Goal: Contribute content: Add original content to the website for others to see

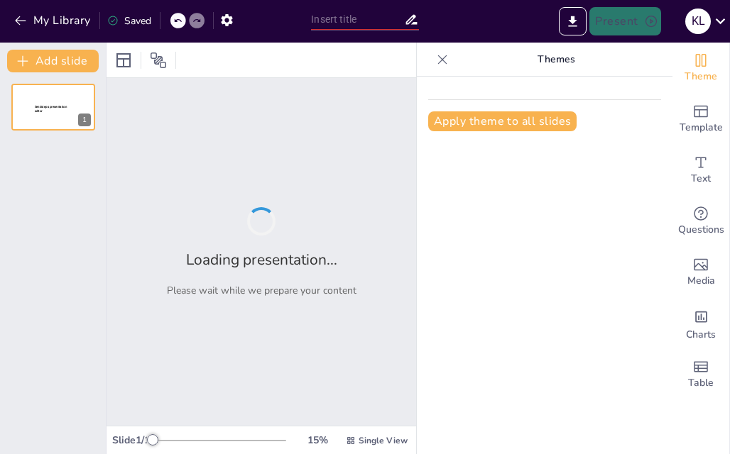
type input "Regional Kingdoms and Their Role in Shaping Identity in Medieval [GEOGRAPHIC_DA…"
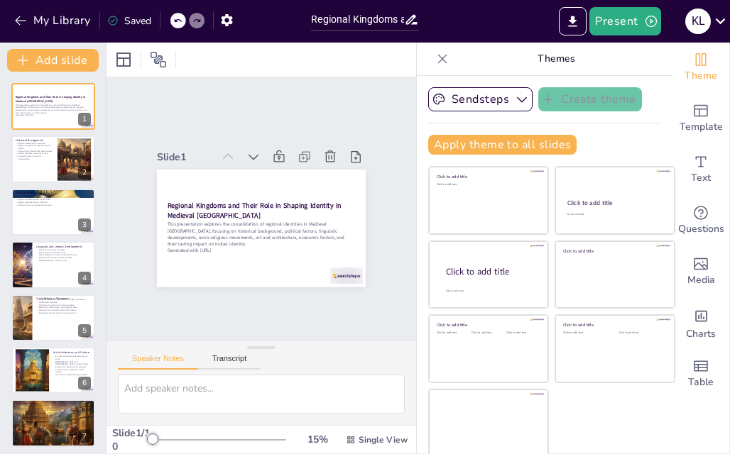
scroll to position [78, 0]
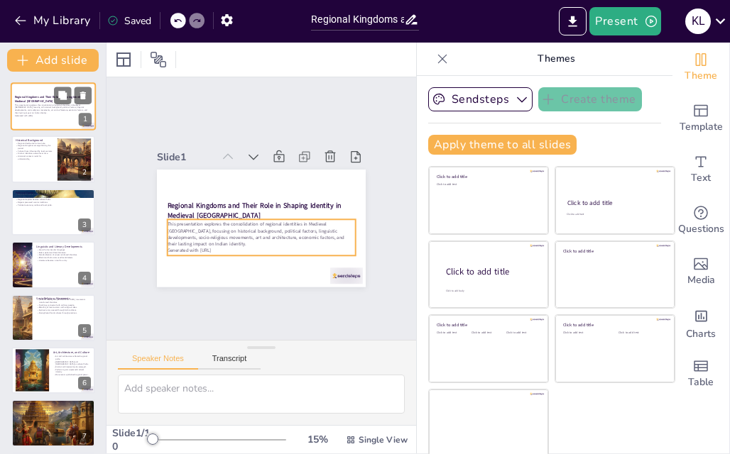
click at [54, 109] on p "This presentation explores the consolidation of regional identities in Medieval…" at bounding box center [53, 109] width 77 height 11
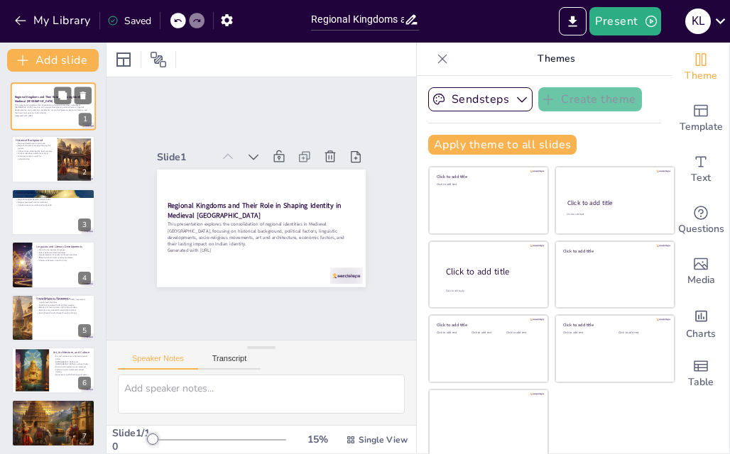
click at [37, 110] on p "This presentation explores the consolidation of regional identities in Medieval…" at bounding box center [53, 109] width 77 height 11
click at [57, 155] on button at bounding box center [62, 148] width 17 height 17
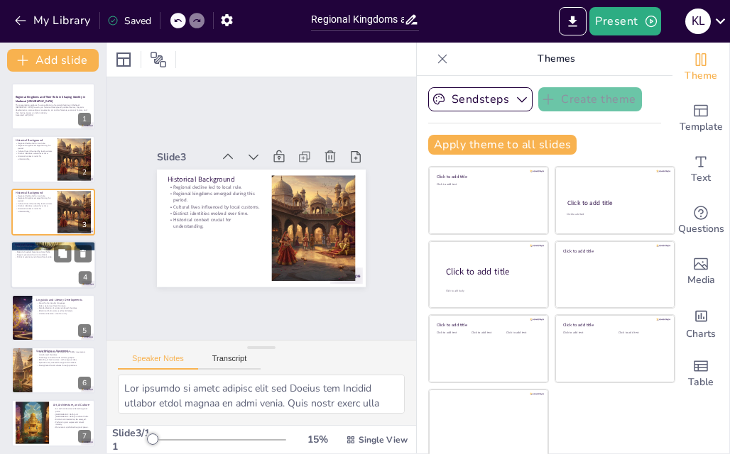
click at [50, 267] on div at bounding box center [53, 265] width 85 height 48
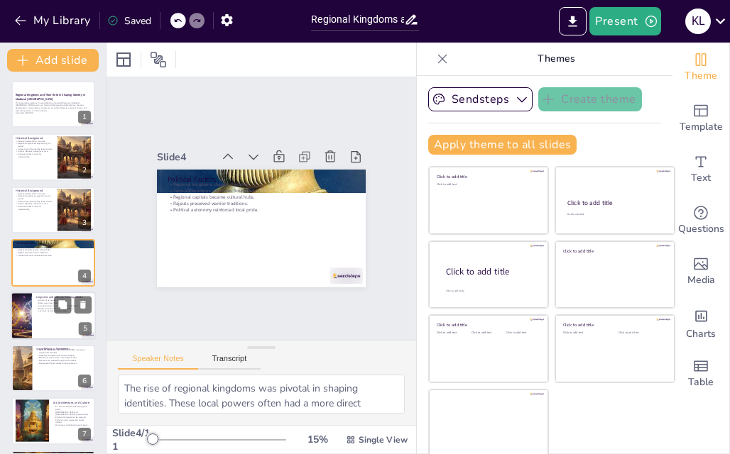
click at [39, 313] on div at bounding box center [53, 316] width 85 height 48
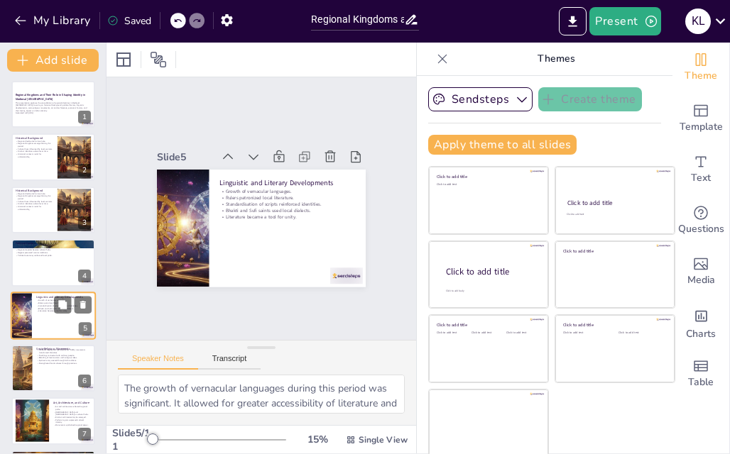
scroll to position [55, 0]
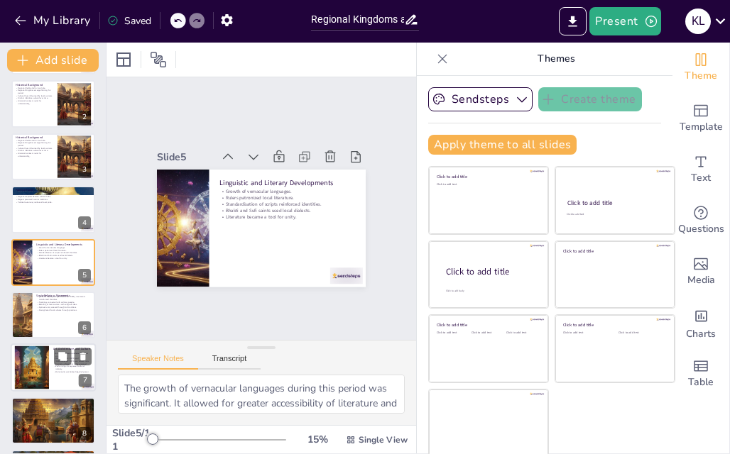
click at [43, 365] on div at bounding box center [32, 367] width 62 height 43
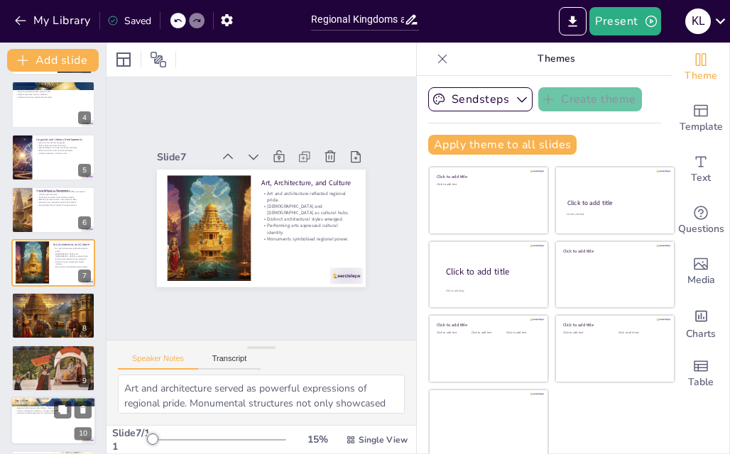
click at [48, 423] on div at bounding box center [53, 422] width 85 height 48
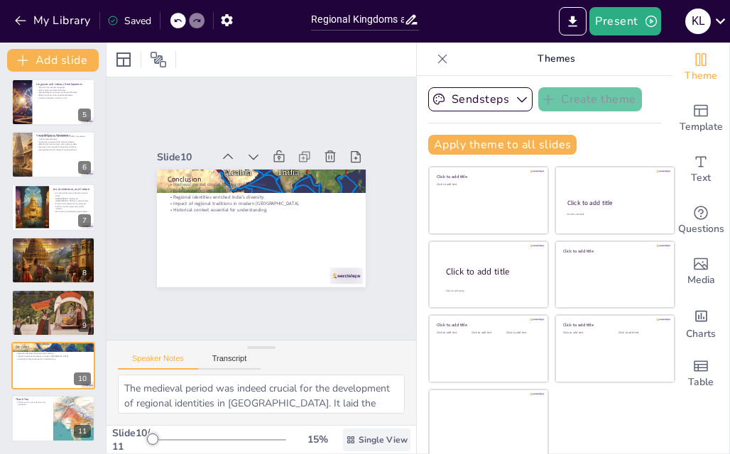
click at [359, 434] on span "Single View" at bounding box center [383, 439] width 49 height 11
click at [337, 433] on div "Slide 10 / 11 15 % Single View" at bounding box center [261, 440] width 310 height 27
click at [628, 22] on button "Present" at bounding box center [624, 21] width 71 height 28
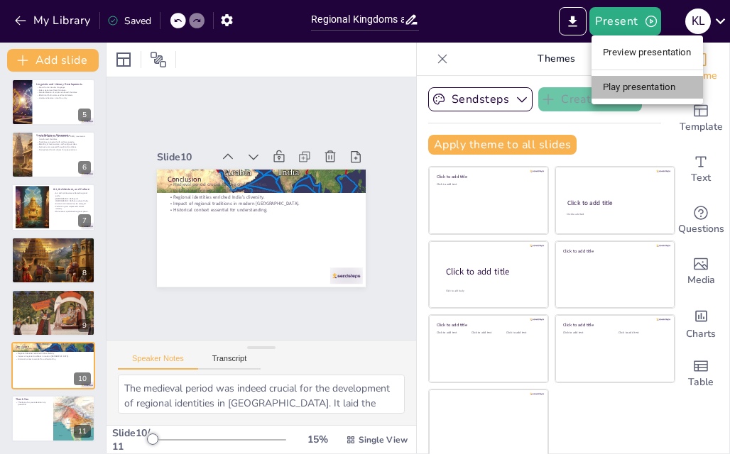
click at [635, 82] on li "Play presentation" at bounding box center [646, 87] width 111 height 23
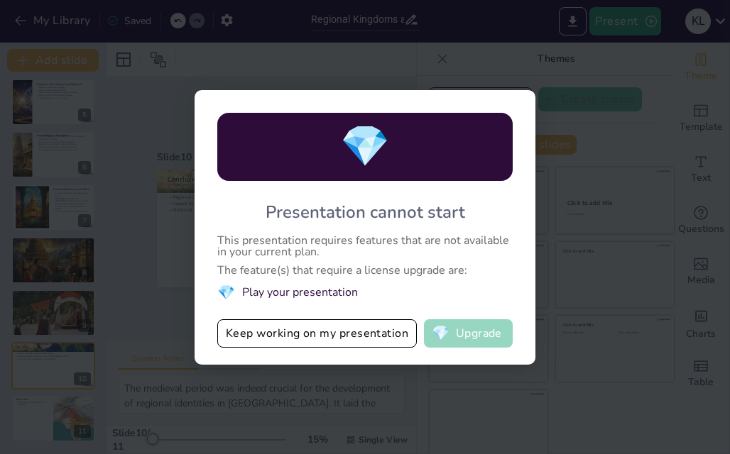
click at [478, 334] on button "💎 Upgrade" at bounding box center [468, 333] width 89 height 28
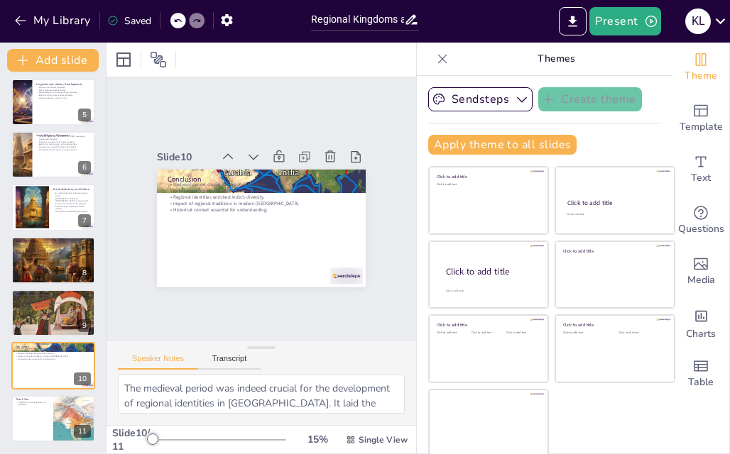
scroll to position [91, 0]
click at [575, 21] on icon "Export to PowerPoint" at bounding box center [573, 21] width 9 height 11
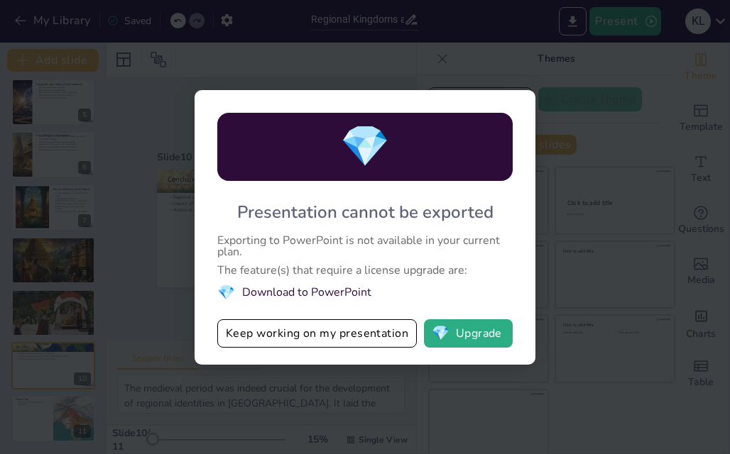
click at [611, 175] on div "💎 Presentation cannot be exported Exporting to PowerPoint is not available in y…" at bounding box center [365, 227] width 730 height 454
drag, startPoint x: 601, startPoint y: 134, endPoint x: 297, endPoint y: 333, distance: 362.5
click at [297, 333] on div "💎 Presentation cannot be exported Exporting to PowerPoint is not available in y…" at bounding box center [365, 227] width 730 height 454
click at [229, 399] on div "💎 Presentation cannot be exported Exporting to PowerPoint is not available in y…" at bounding box center [365, 227] width 730 height 454
click at [631, 160] on div "💎 Presentation cannot be exported Exporting to PowerPoint is not available in y…" at bounding box center [365, 227] width 730 height 454
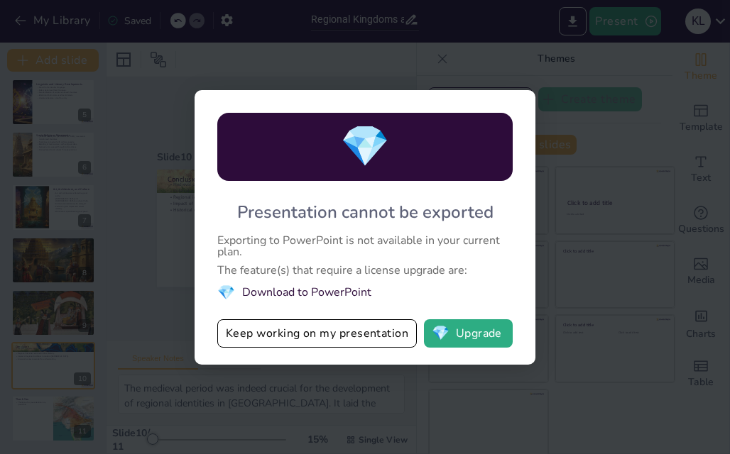
click at [156, 155] on div "💎 Presentation cannot be exported Exporting to PowerPoint is not available in y…" at bounding box center [365, 227] width 730 height 454
click at [286, 296] on li "💎 Download to PowerPoint" at bounding box center [364, 292] width 295 height 19
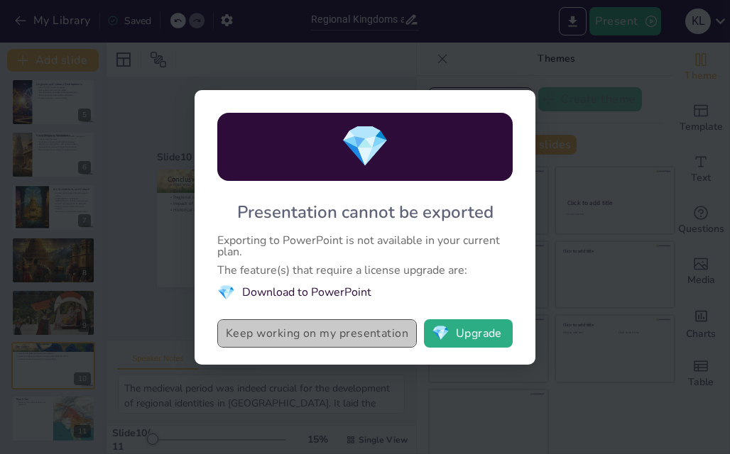
click at [343, 337] on button "Keep working on my presentation" at bounding box center [316, 333] width 199 height 28
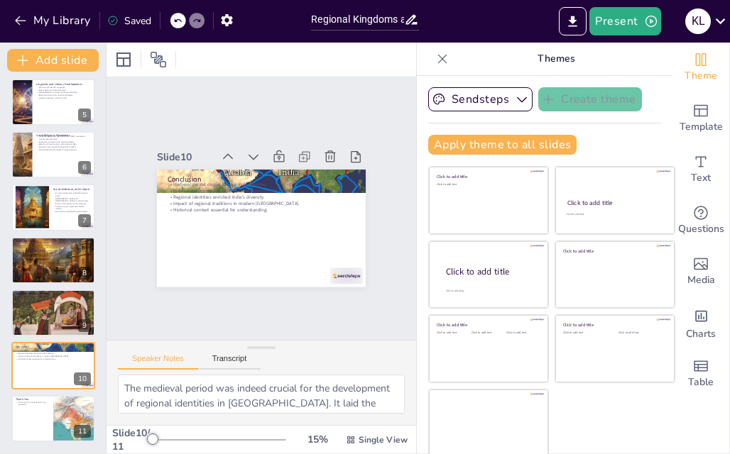
scroll to position [0, 0]
click at [58, 114] on div at bounding box center [53, 102] width 85 height 48
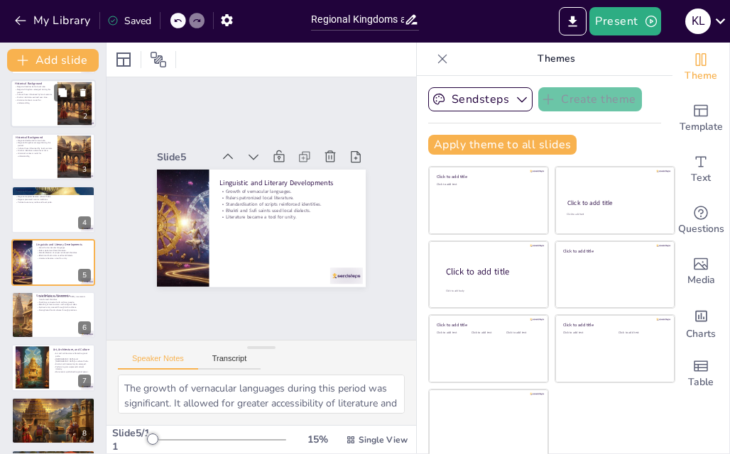
click at [72, 109] on div at bounding box center [75, 103] width 62 height 43
type textarea "The decline of large empires like the [DEMOGRAPHIC_DATA] and [DEMOGRAPHIC_DATA]…"
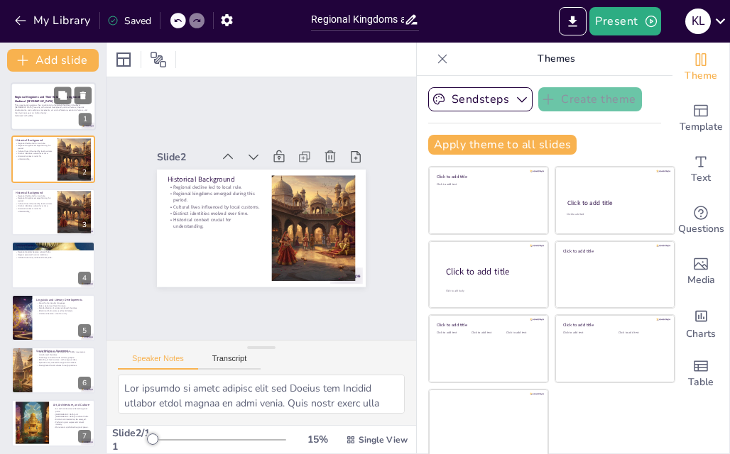
click at [45, 110] on p "This presentation explores the consolidation of regional identities in Medieval…" at bounding box center [53, 109] width 77 height 11
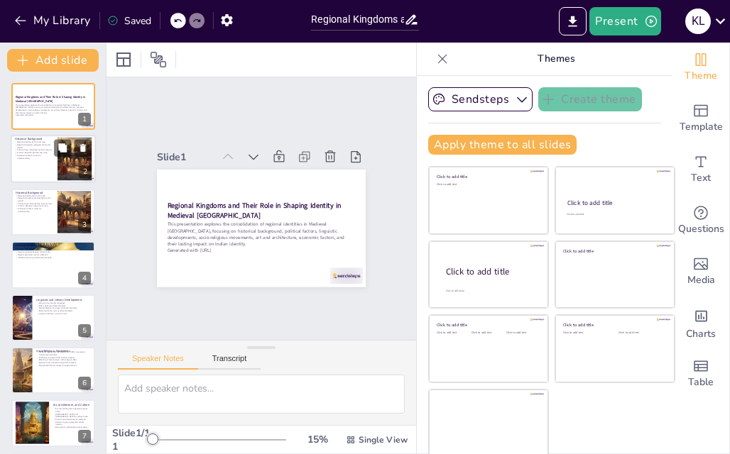
click at [77, 174] on div at bounding box center [75, 159] width 62 height 43
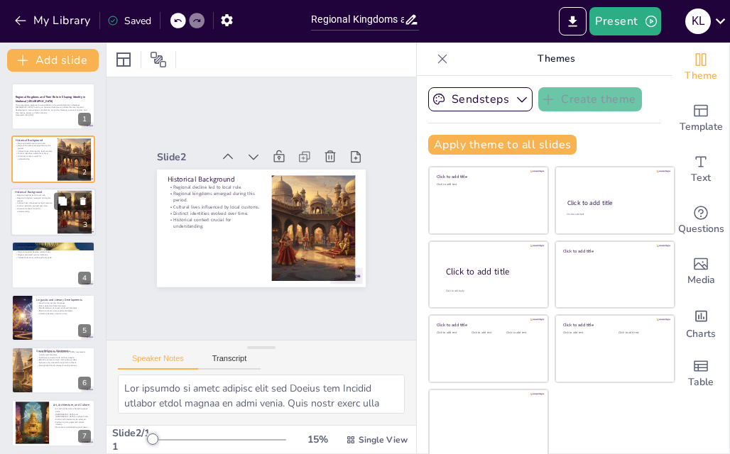
click at [72, 201] on div at bounding box center [73, 200] width 38 height 17
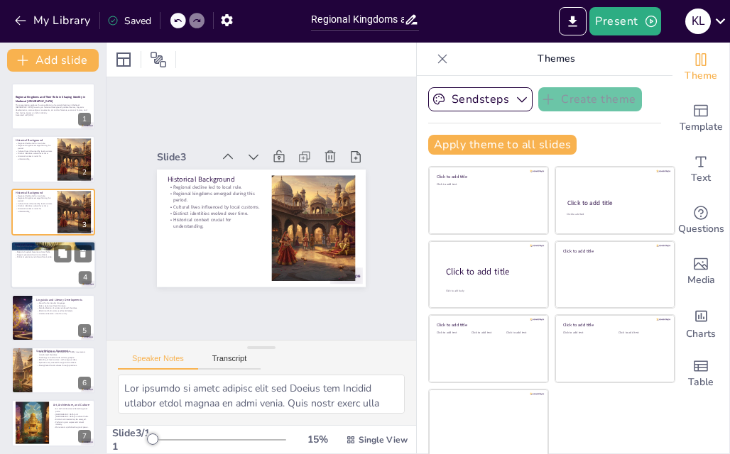
click at [47, 255] on p "Rajputs preserved warrior traditions." at bounding box center [53, 254] width 77 height 3
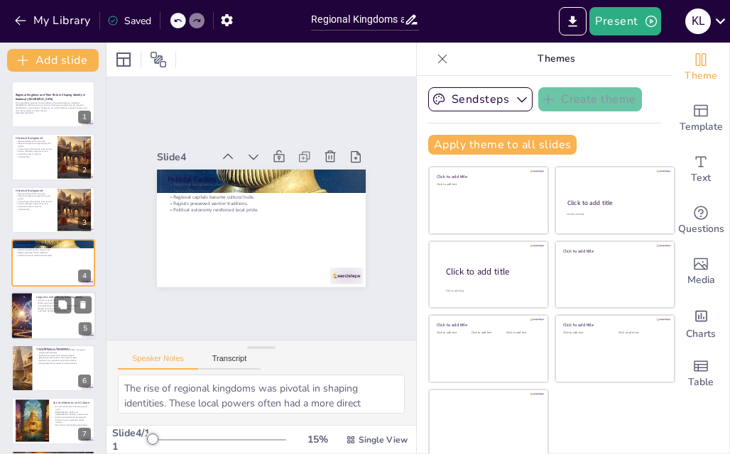
click at [44, 303] on p "Rulers patronized local literature." at bounding box center [63, 303] width 55 height 3
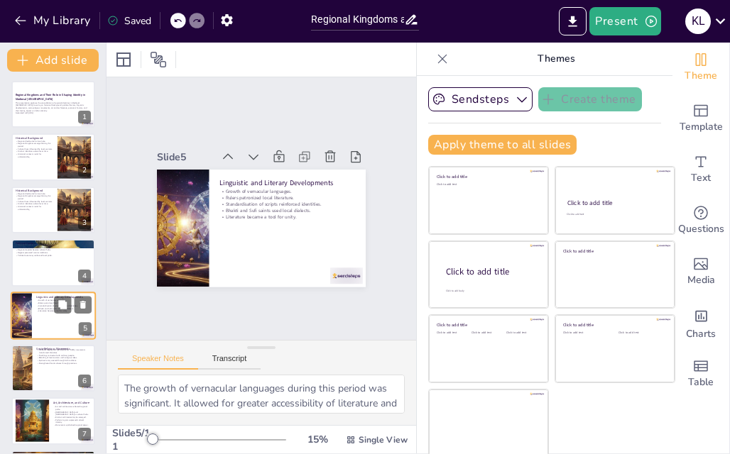
scroll to position [55, 0]
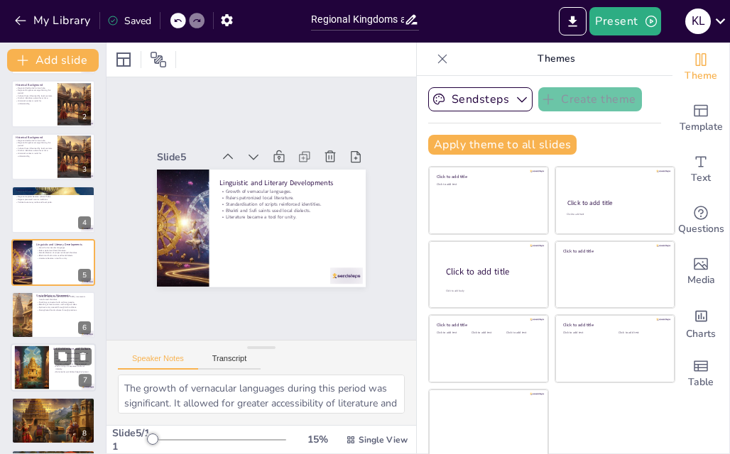
click at [53, 359] on p "[DEMOGRAPHIC_DATA] and [DEMOGRAPHIC_DATA] as cultural hubs." at bounding box center [72, 360] width 38 height 5
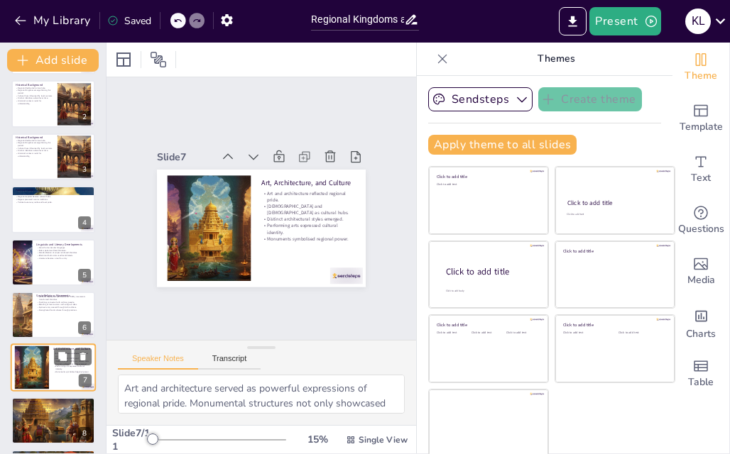
scroll to position [160, 0]
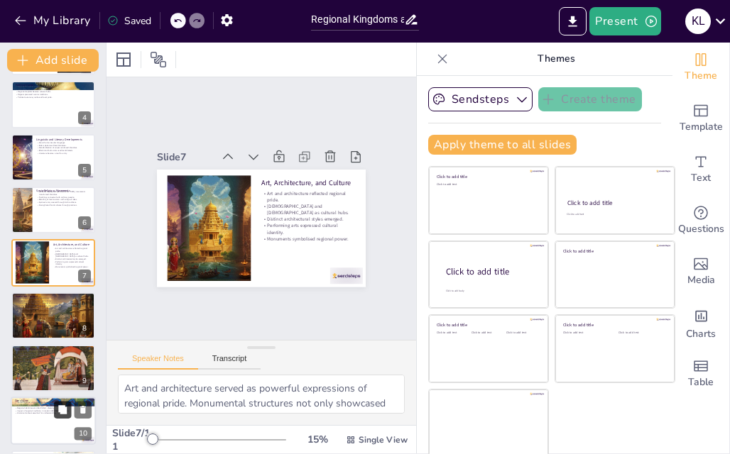
click at [54, 404] on button at bounding box center [62, 410] width 17 height 17
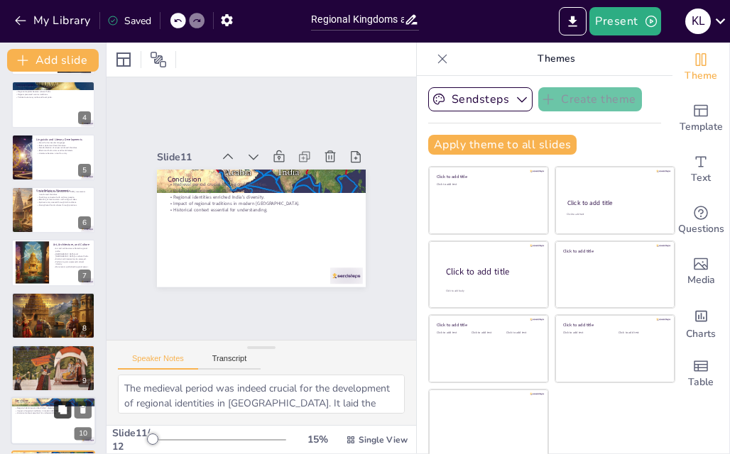
scroll to position [268, 0]
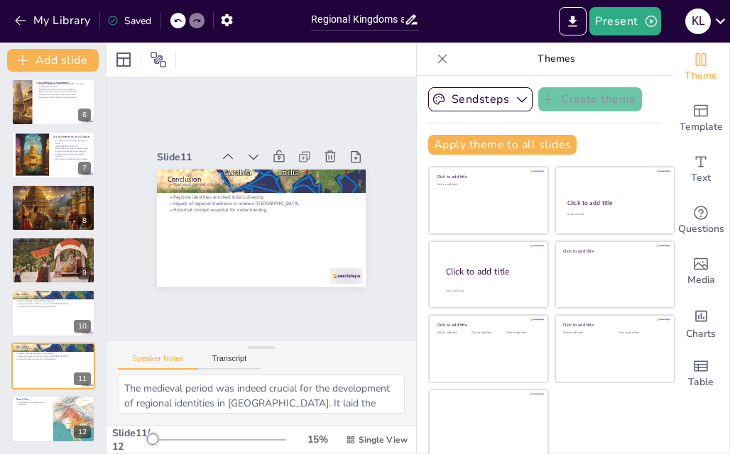
click at [143, 22] on div "Saved" at bounding box center [129, 20] width 44 height 13
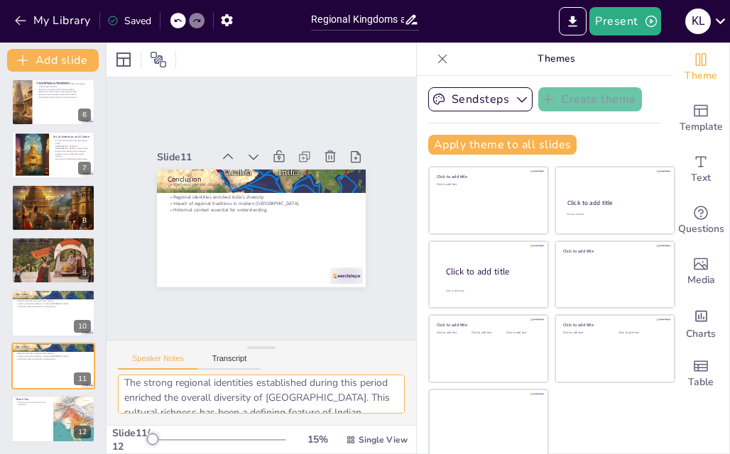
scroll to position [0, 0]
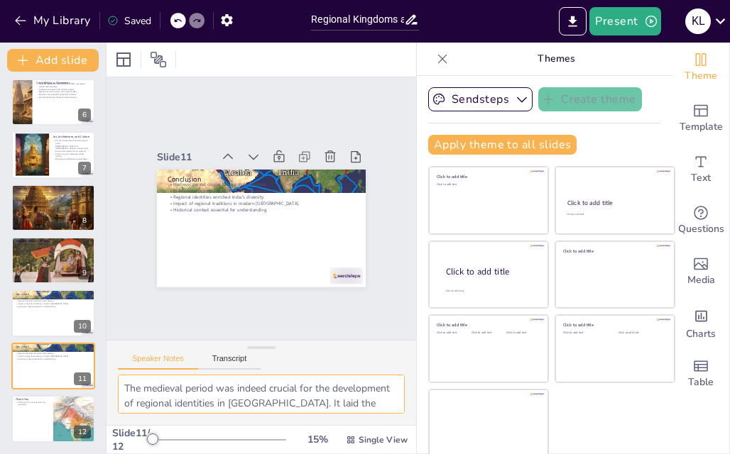
click at [253, 383] on textarea "The medieval period was indeed crucial for the development of regional identiti…" at bounding box center [261, 394] width 287 height 39
click at [278, 383] on textarea "The medieval period was indeed crucial for the development of regional identiti…" at bounding box center [261, 394] width 287 height 39
click at [280, 375] on textarea "The medieval period was indeed crucial for the development of regional identiti…" at bounding box center [261, 394] width 287 height 39
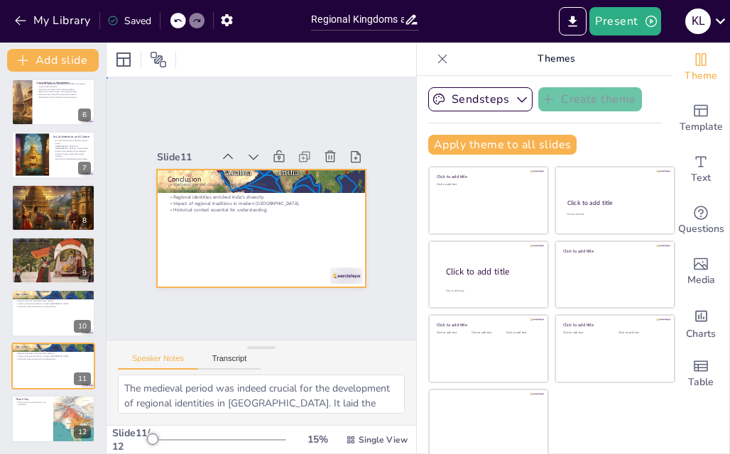
click at [276, 242] on div at bounding box center [244, 218] width 206 height 239
click at [34, 109] on div at bounding box center [53, 102] width 85 height 48
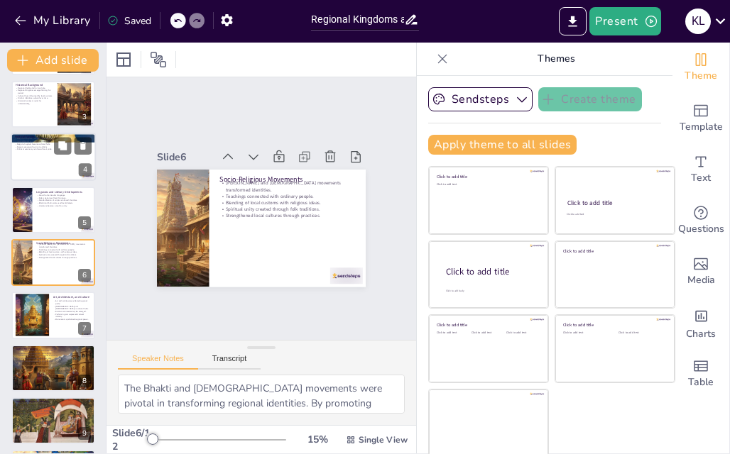
click at [50, 163] on div at bounding box center [53, 157] width 85 height 48
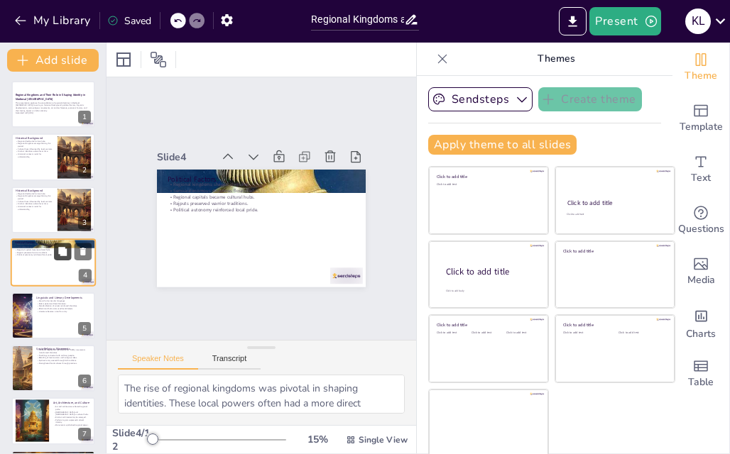
click at [55, 253] on button at bounding box center [62, 252] width 17 height 17
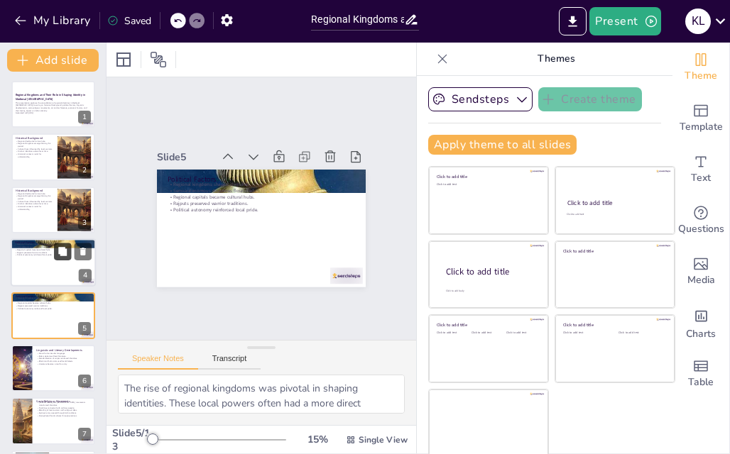
scroll to position [55, 0]
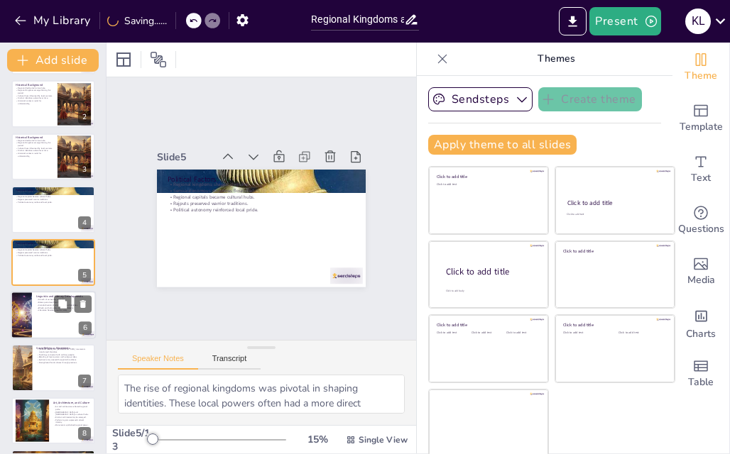
click at [53, 311] on p "Literature became a tool for unity." at bounding box center [63, 311] width 55 height 3
type textarea "The growth of vernacular languages during this period was significant. It allow…"
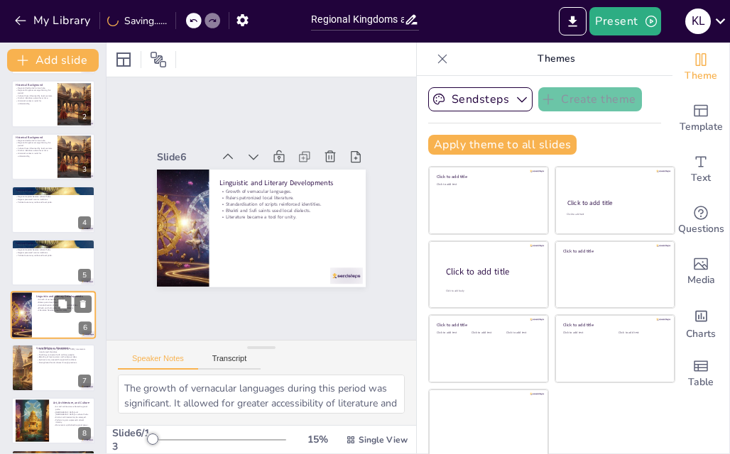
scroll to position [108, 0]
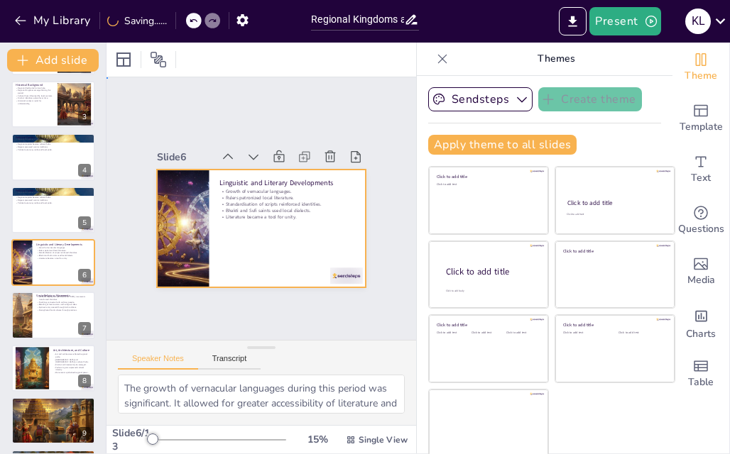
click at [207, 219] on div at bounding box center [250, 225] width 238 height 218
